Goal: Information Seeking & Learning: Compare options

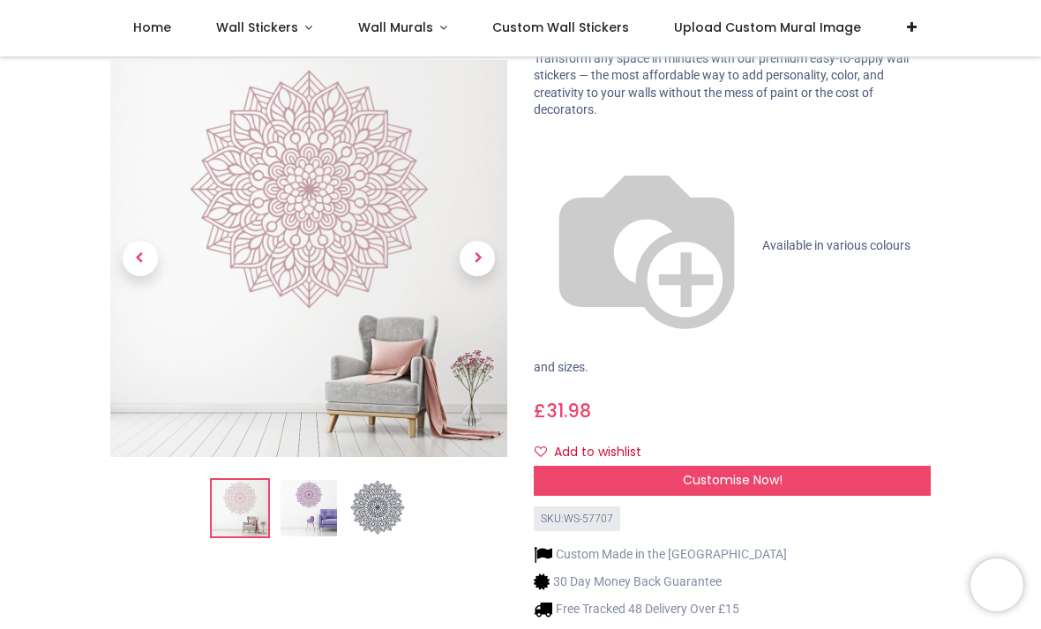
scroll to position [114, 0]
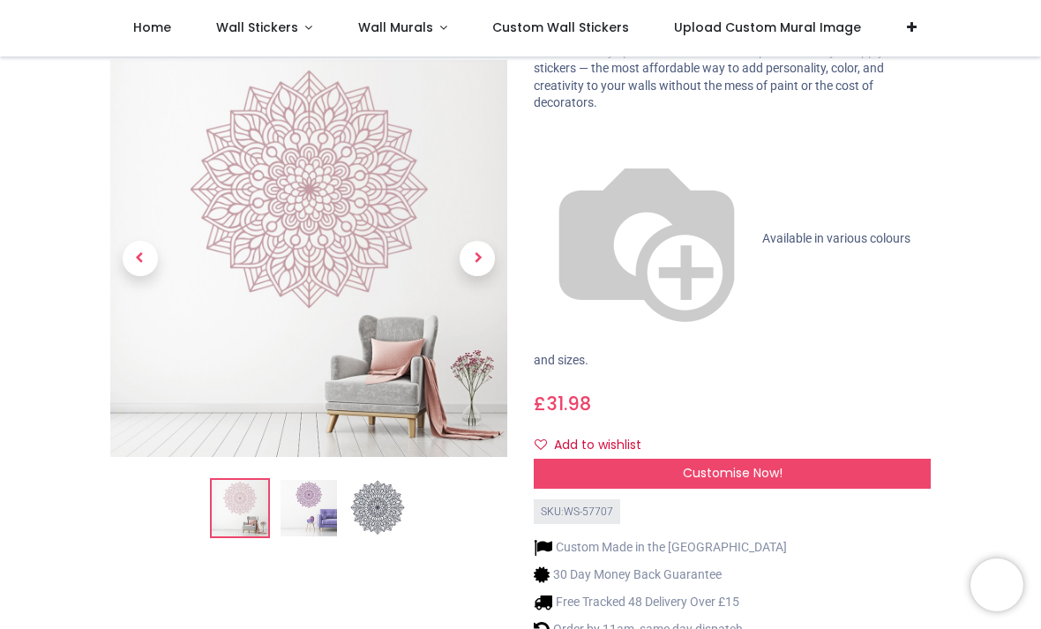
click at [490, 242] on span "Next" at bounding box center [477, 259] width 35 height 35
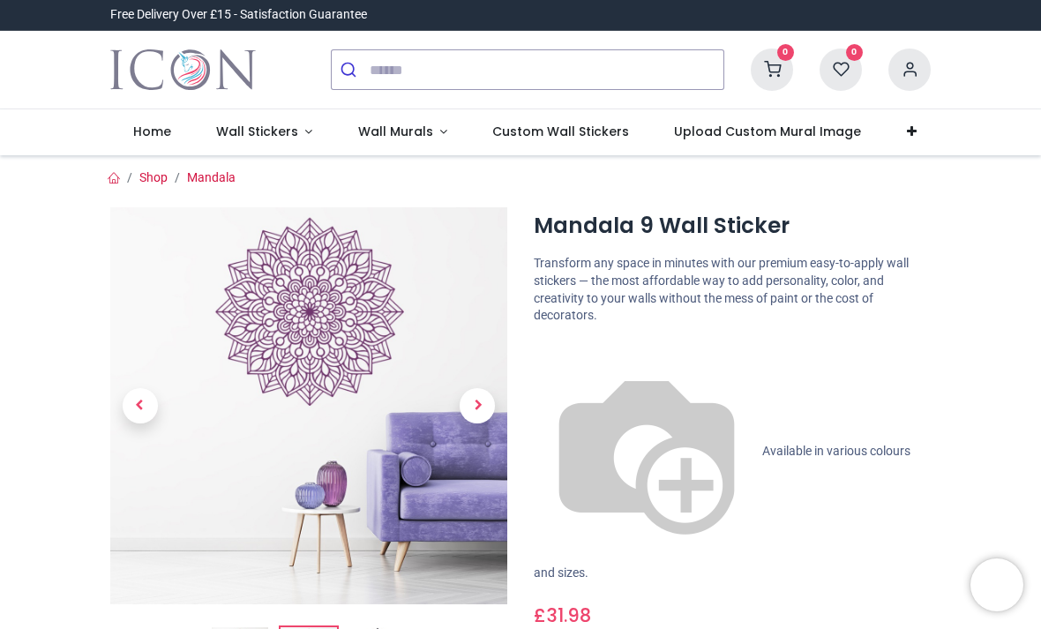
scroll to position [0, 0]
click at [475, 399] on span "Next" at bounding box center [477, 405] width 35 height 35
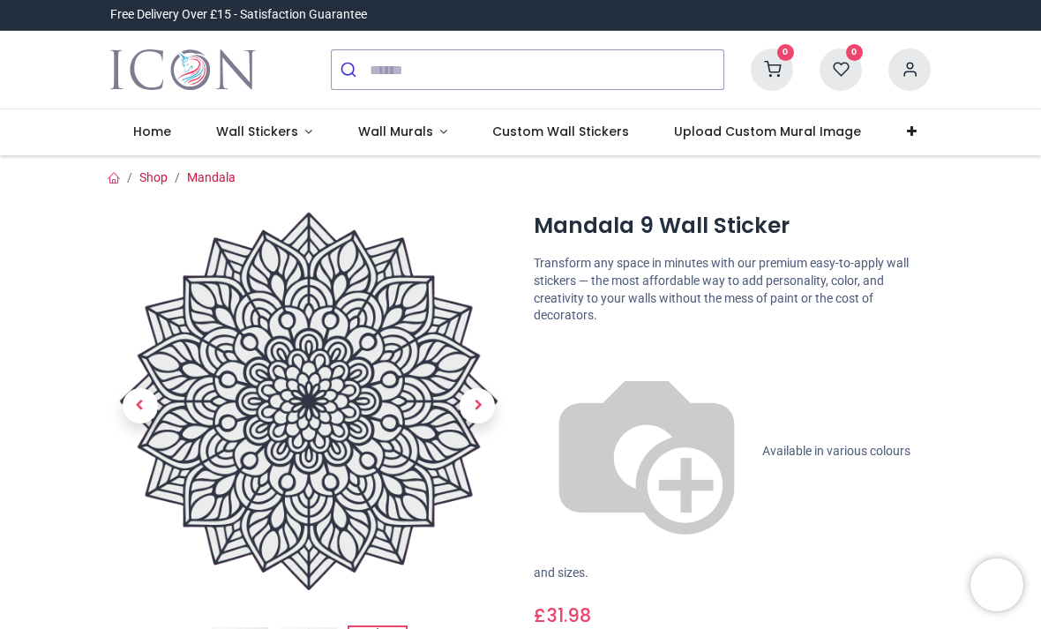
click at [478, 401] on span "Next" at bounding box center [477, 405] width 35 height 35
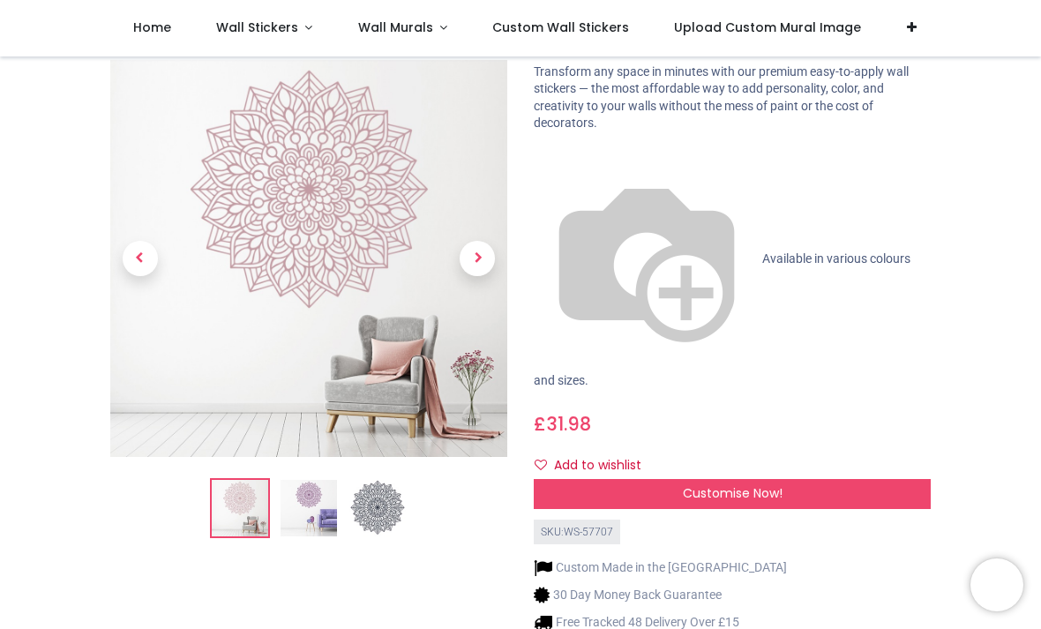
scroll to position [83, 0]
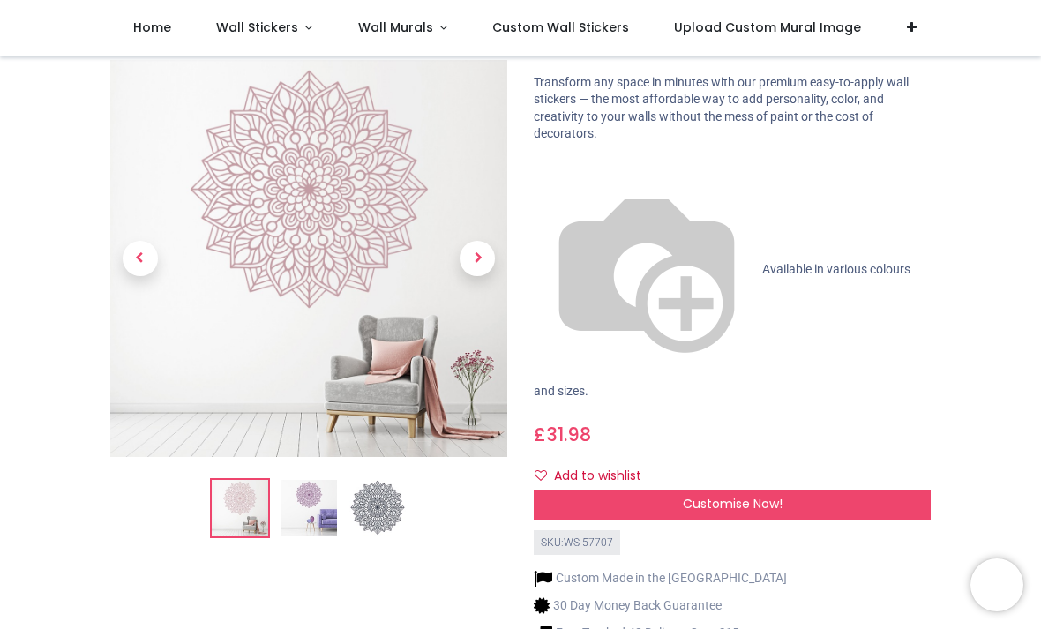
click at [552, 165] on img at bounding box center [647, 270] width 226 height 226
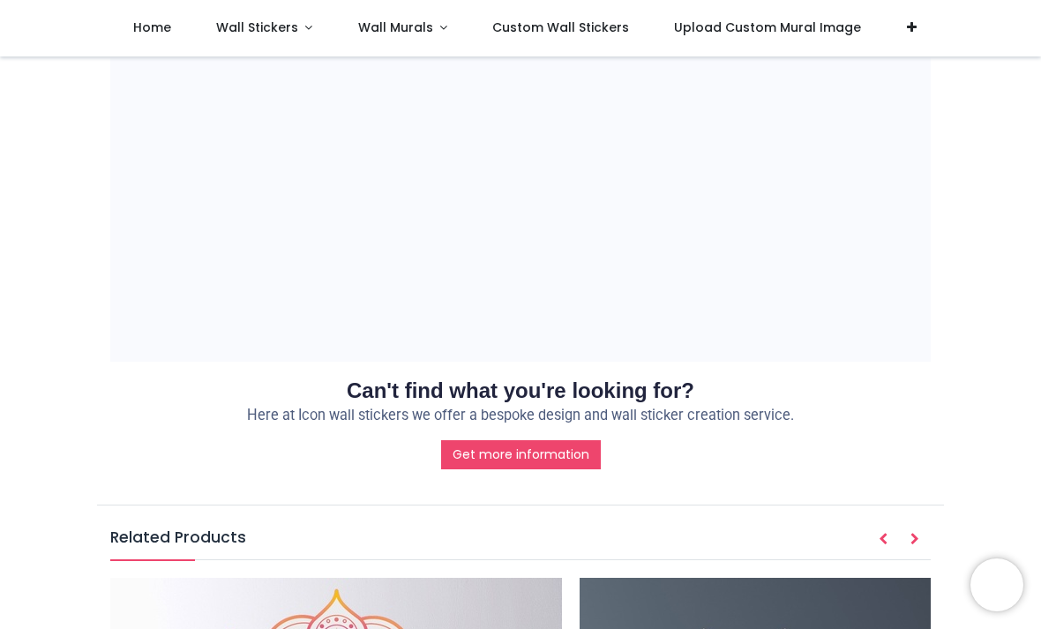
scroll to position [1549, 0]
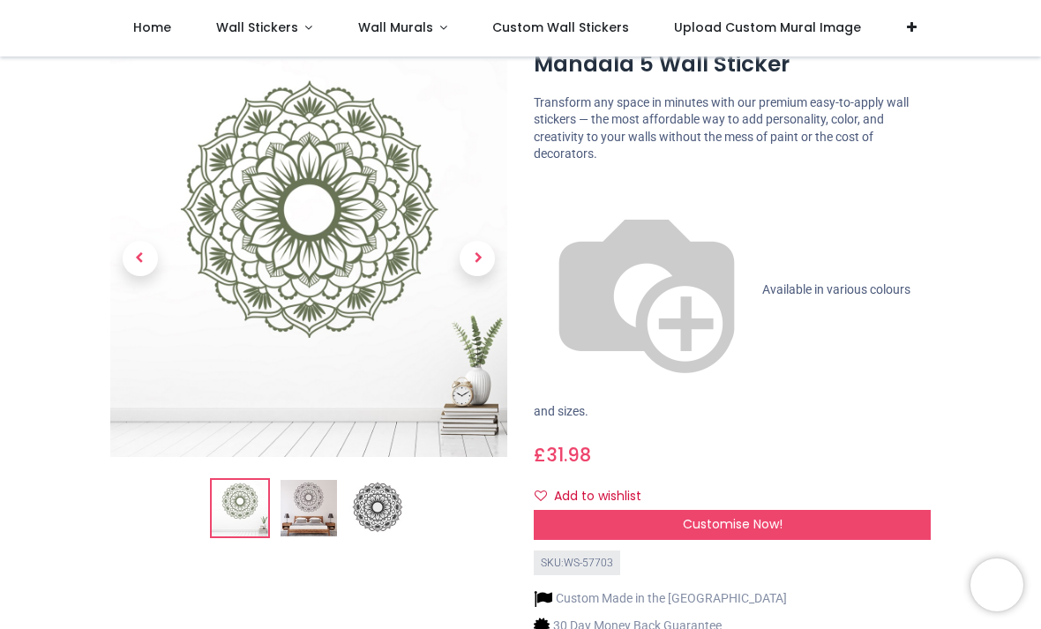
scroll to position [62, 0]
click at [307, 514] on img at bounding box center [309, 509] width 56 height 56
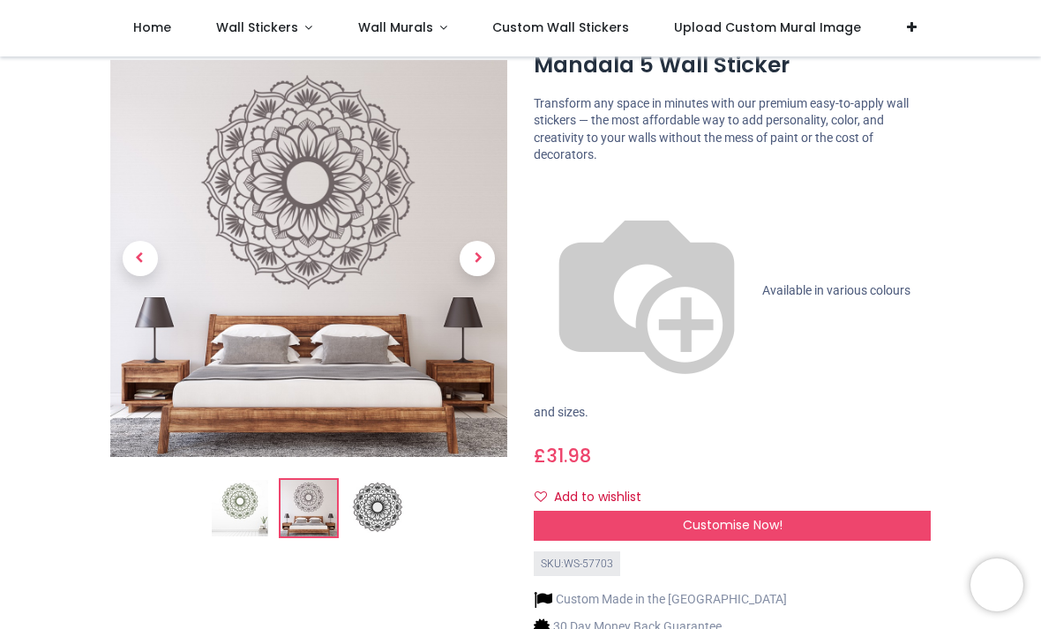
click at [381, 505] on img at bounding box center [377, 509] width 56 height 56
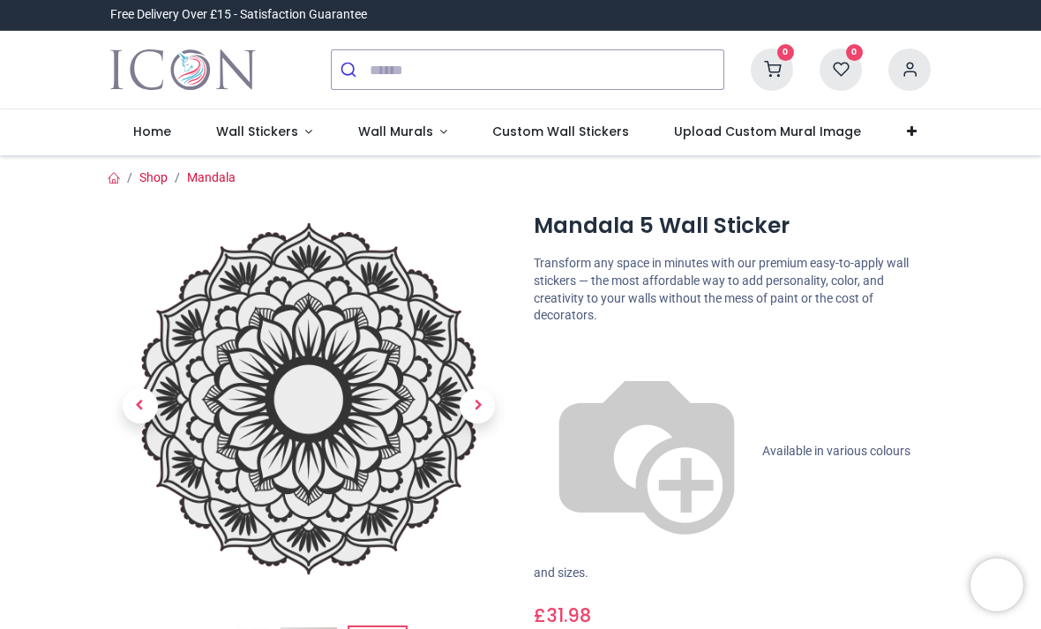
scroll to position [0, 0]
